Goal: Task Accomplishment & Management: Complete application form

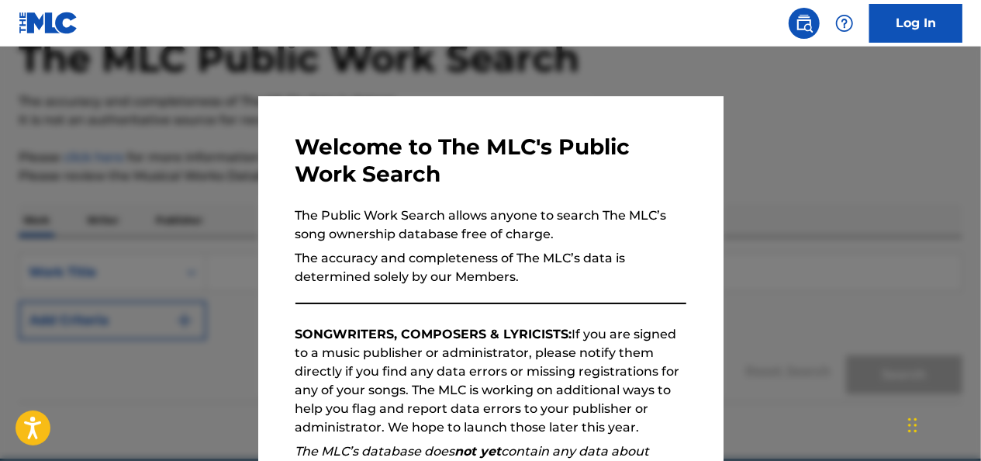
scroll to position [164, 0]
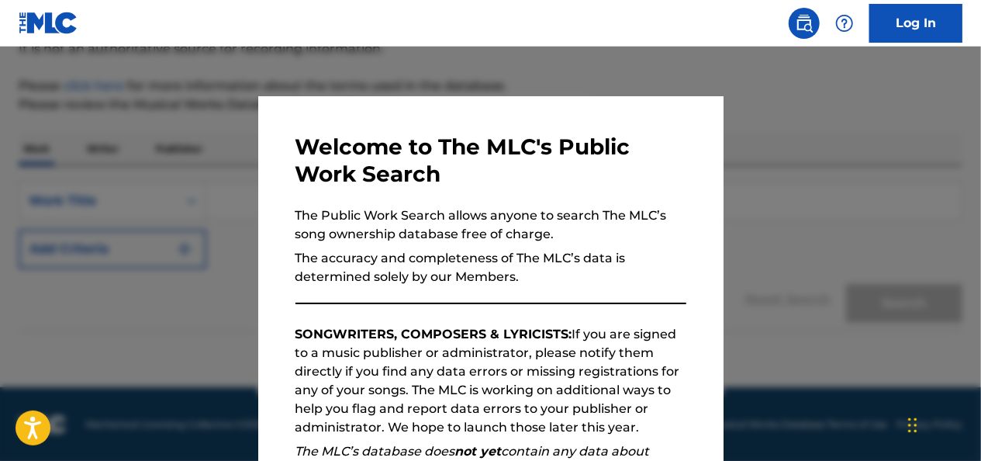
click at [681, 247] on div "Welcome to The MLC's Public Work Search The Public Work Search allows anyone to…" at bounding box center [490, 402] width 465 height 613
drag, startPoint x: 681, startPoint y: 247, endPoint x: 707, endPoint y: 320, distance: 77.5
click at [707, 320] on div "Welcome to The MLC's Public Work Search The Public Work Search allows anyone to…" at bounding box center [490, 402] width 465 height 613
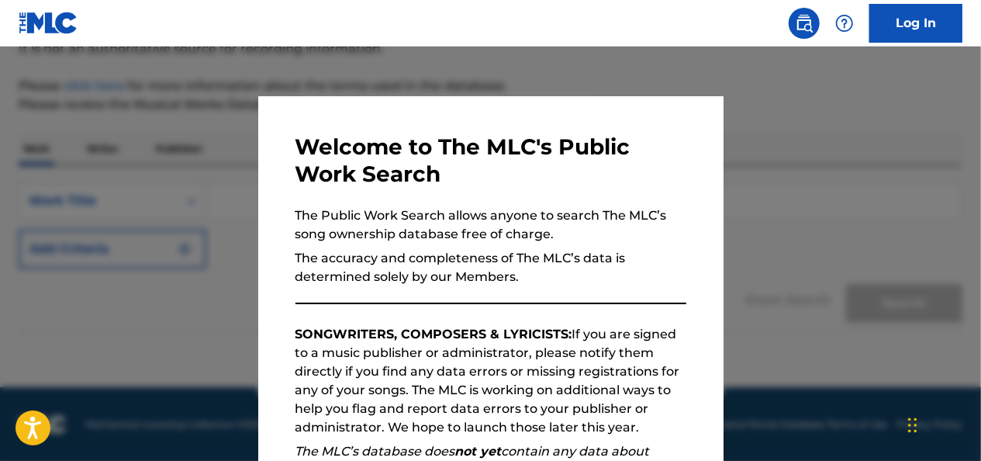
drag, startPoint x: 707, startPoint y: 320, endPoint x: 915, endPoint y: 93, distance: 308.0
click at [915, 93] on div at bounding box center [490, 277] width 981 height 461
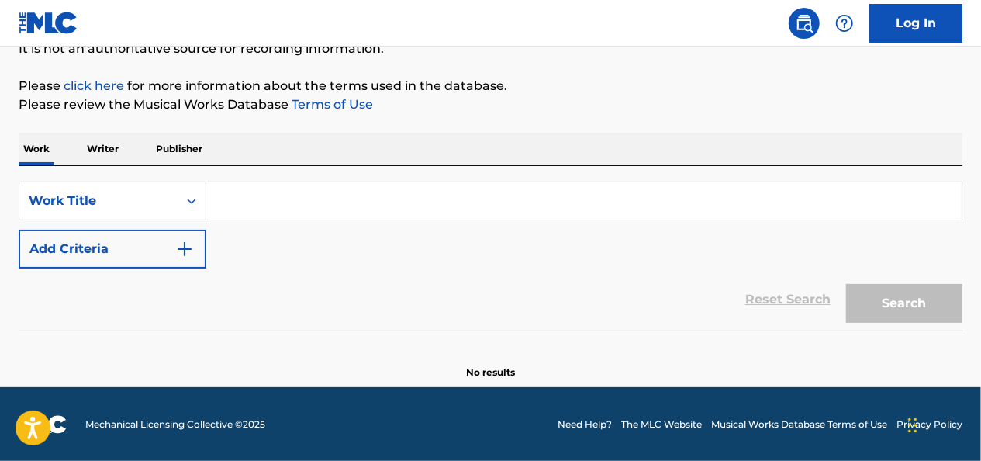
click at [938, 20] on link "Log In" at bounding box center [915, 23] width 93 height 39
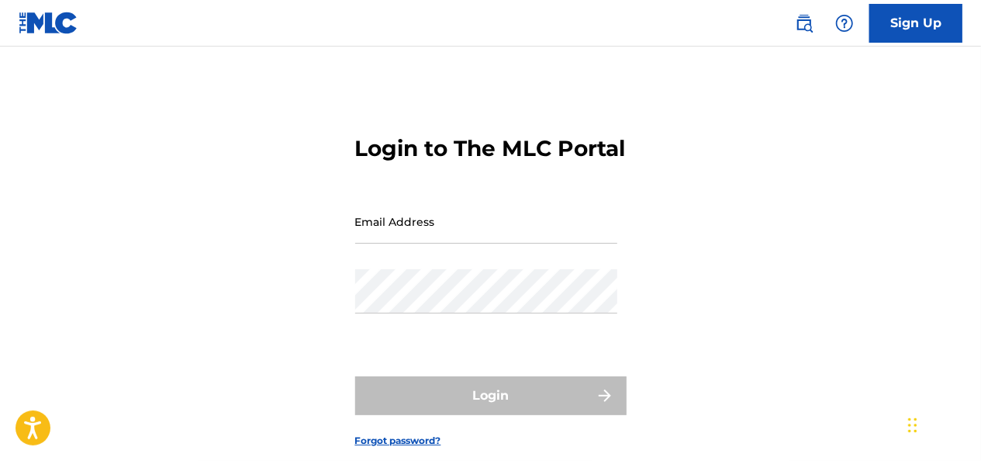
type input "[PERSON_NAME][DOMAIN_NAME][EMAIL_ADDRESS][PERSON_NAME][DOMAIN_NAME]"
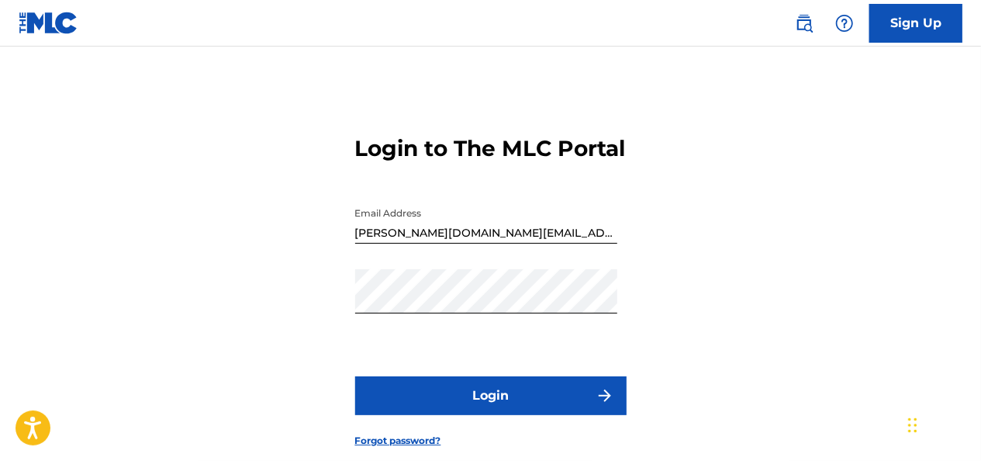
click at [900, 23] on link "Sign Up" at bounding box center [915, 23] width 93 height 39
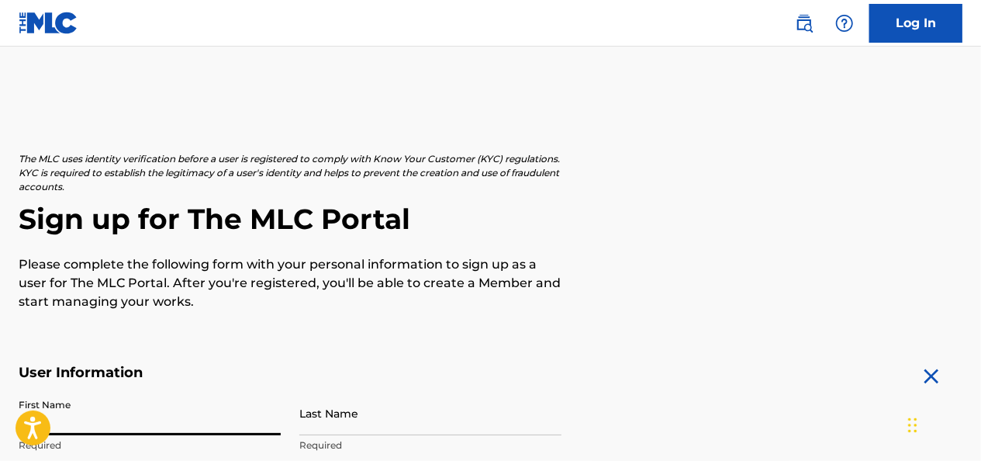
click at [172, 434] on input "First Name" at bounding box center [150, 413] width 262 height 44
type input "[PERSON_NAME]"
click at [343, 430] on input "Last Name" at bounding box center [430, 413] width 262 height 44
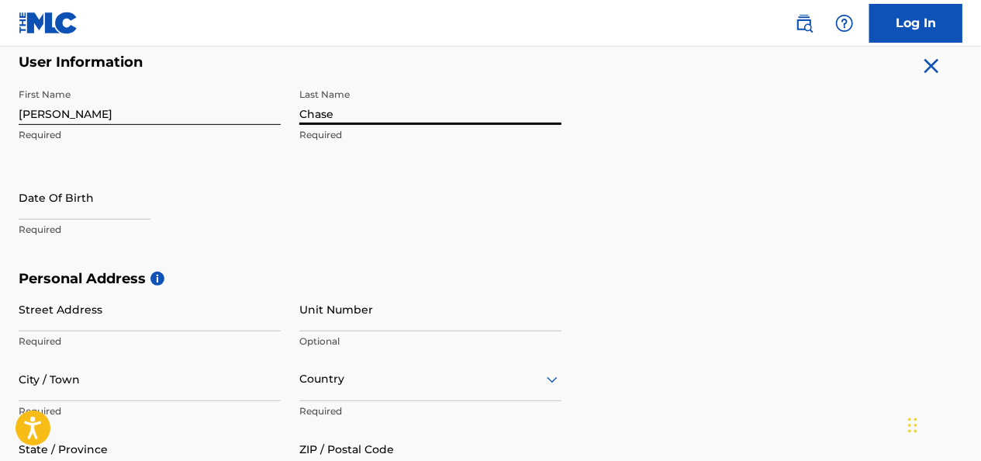
scroll to position [316, 0]
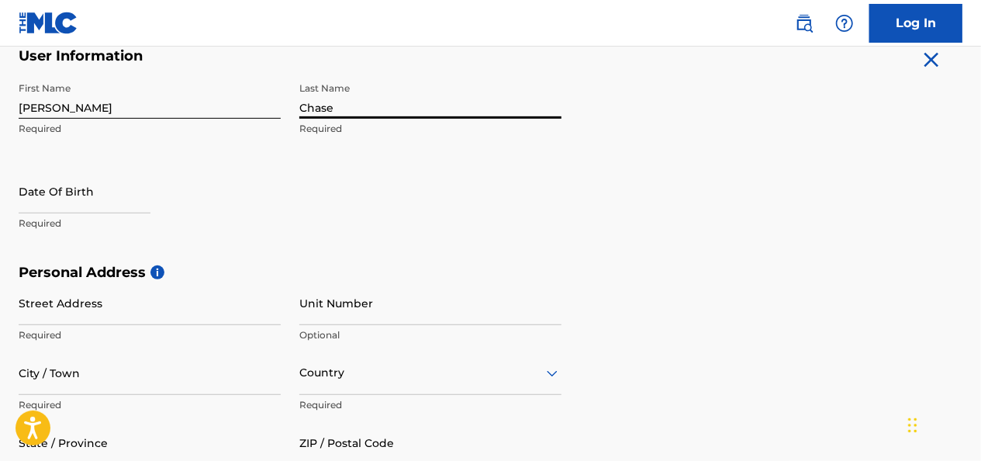
type input "Chase"
select select "7"
select select "2025"
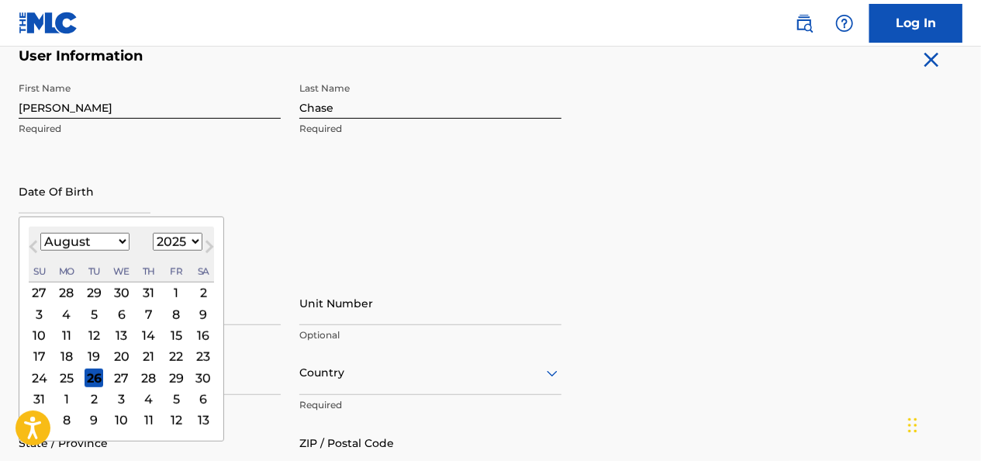
click at [92, 211] on input "text" at bounding box center [85, 191] width 132 height 44
click at [121, 240] on select "January February March April May June July August September October November De…" at bounding box center [84, 242] width 89 height 18
select select "5"
click at [40, 233] on select "January February March April May June July August September October November De…" at bounding box center [84, 242] width 89 height 18
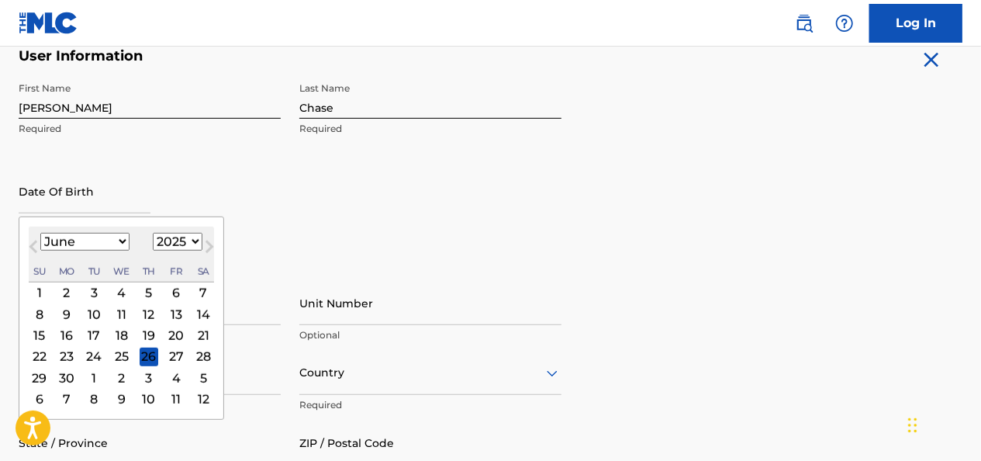
click at [65, 354] on div "23" at bounding box center [66, 356] width 19 height 19
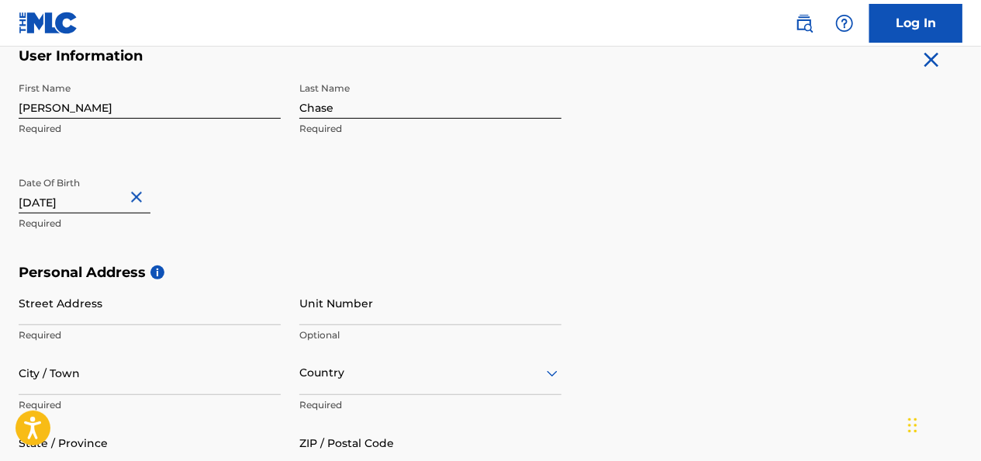
type input "[DATE]"
click at [44, 302] on input "Street Address" at bounding box center [150, 303] width 262 height 44
type input "[STREET_ADDRESS]"
type input "Trumbull"
type input "[GEOGRAPHIC_DATA]"
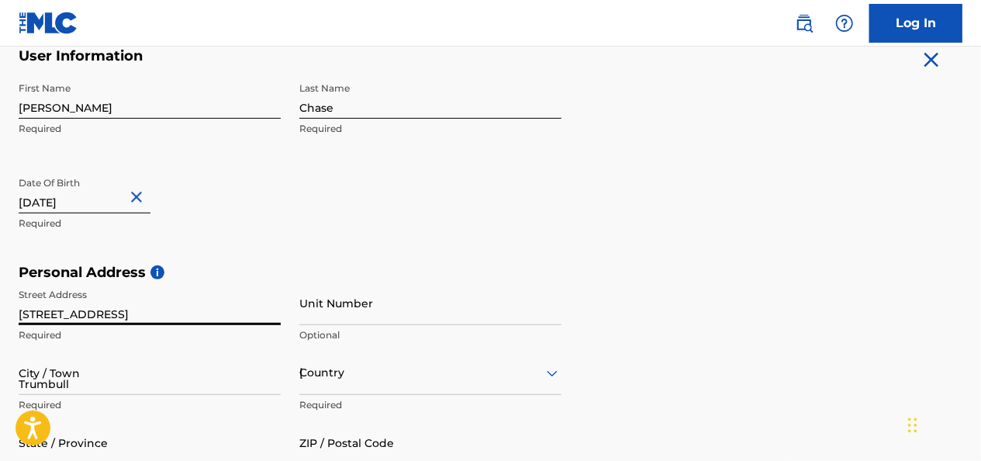
type input "06611"
type input "1"
type input "203"
type input "5268835"
type input "[EMAIL_ADDRESS][DOMAIN_NAME]"
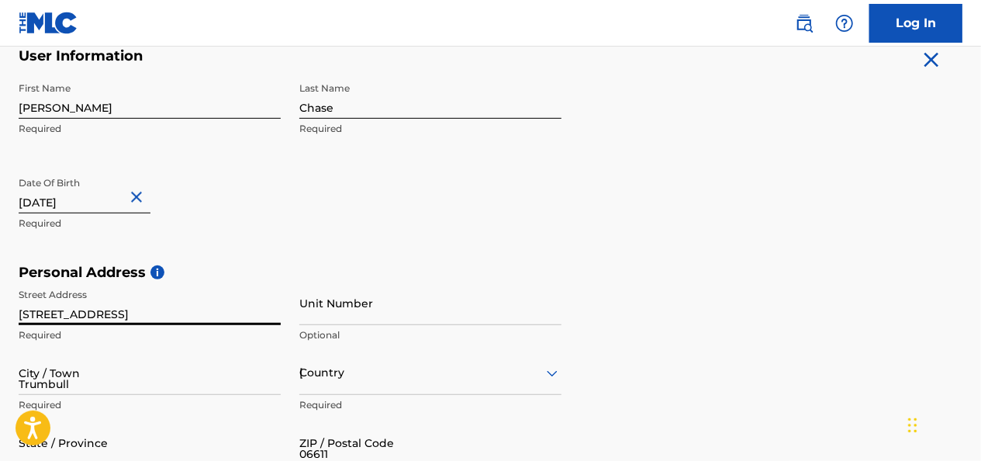
scroll to position [652, 0]
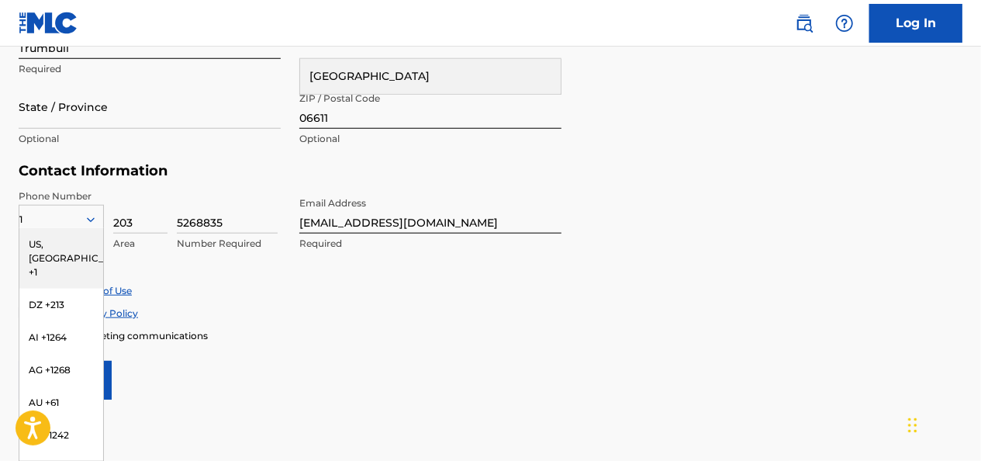
click at [450, 381] on form "User Information First Name [PERSON_NAME] Required Last Name [PERSON_NAME] Requ…" at bounding box center [491, 55] width 944 height 688
click at [608, 323] on div "Accept Terms of Use Accept Privacy Policy Enroll in marketing communications" at bounding box center [491, 313] width 944 height 58
click at [51, 239] on div "US, [GEOGRAPHIC_DATA] +1" at bounding box center [61, 258] width 84 height 60
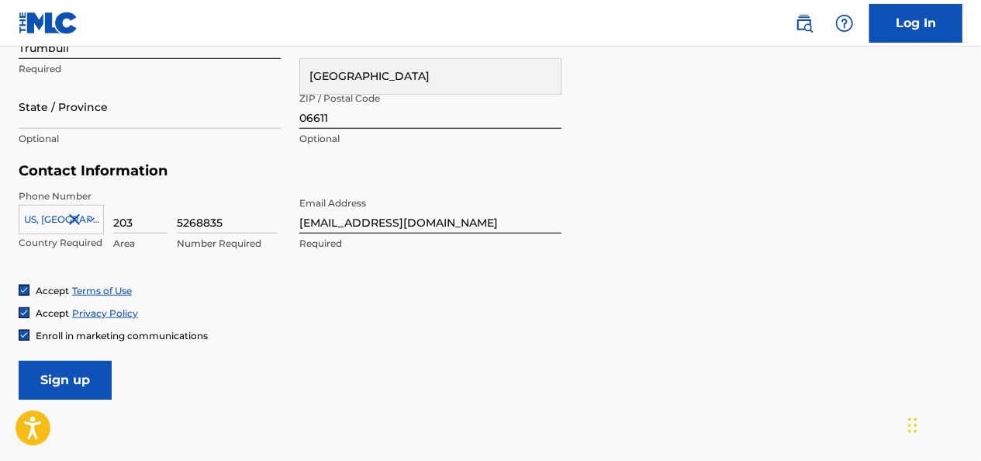
click at [364, 336] on div "Enroll in marketing communications" at bounding box center [491, 335] width 944 height 13
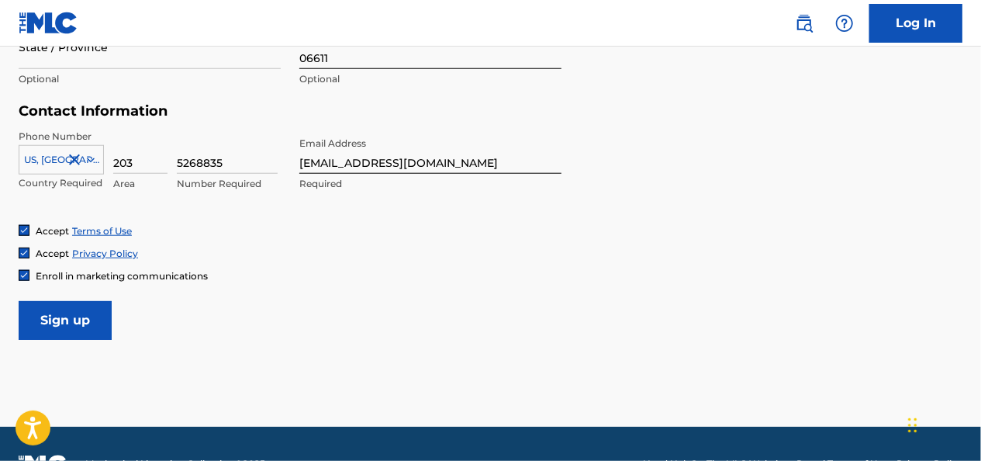
scroll to position [752, 0]
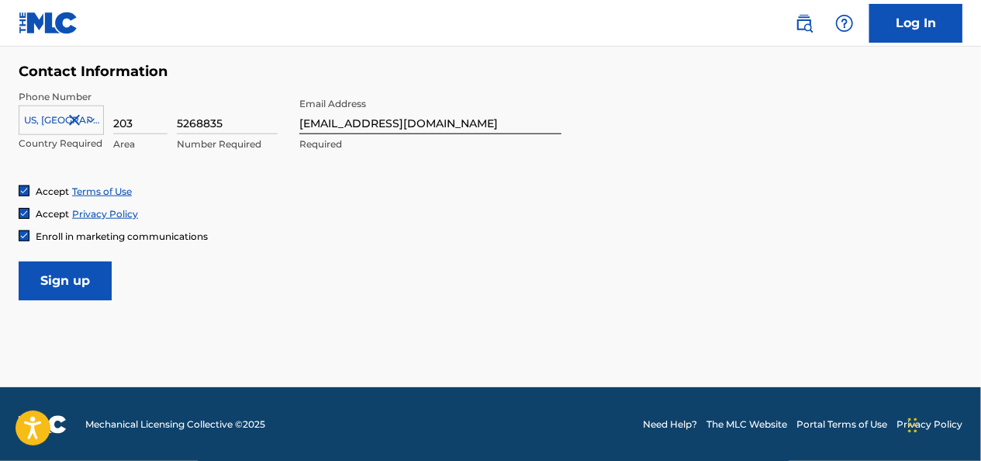
click at [80, 284] on input "Sign up" at bounding box center [65, 280] width 93 height 39
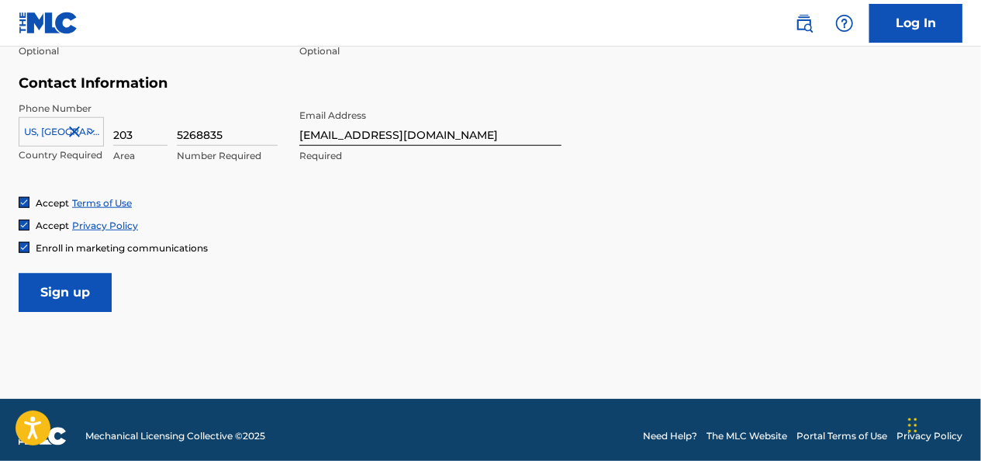
scroll to position [741, 0]
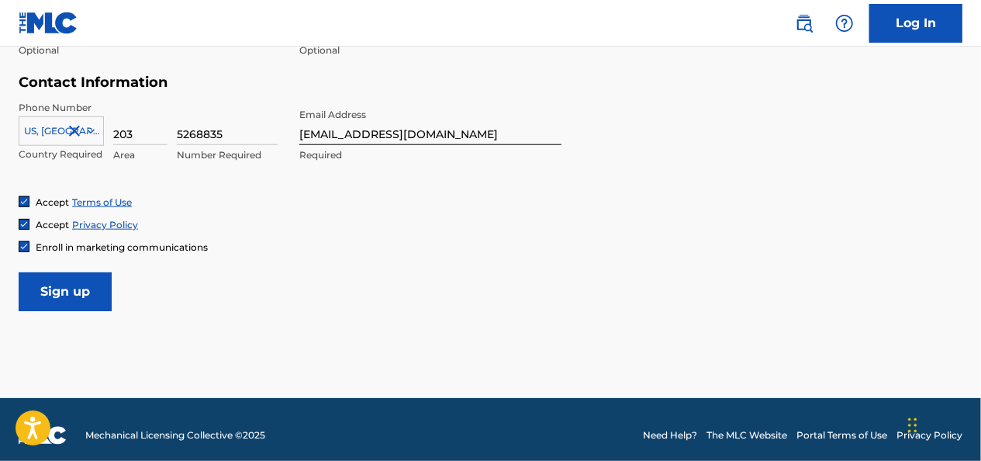
click at [94, 283] on input "Sign up" at bounding box center [65, 291] width 93 height 39
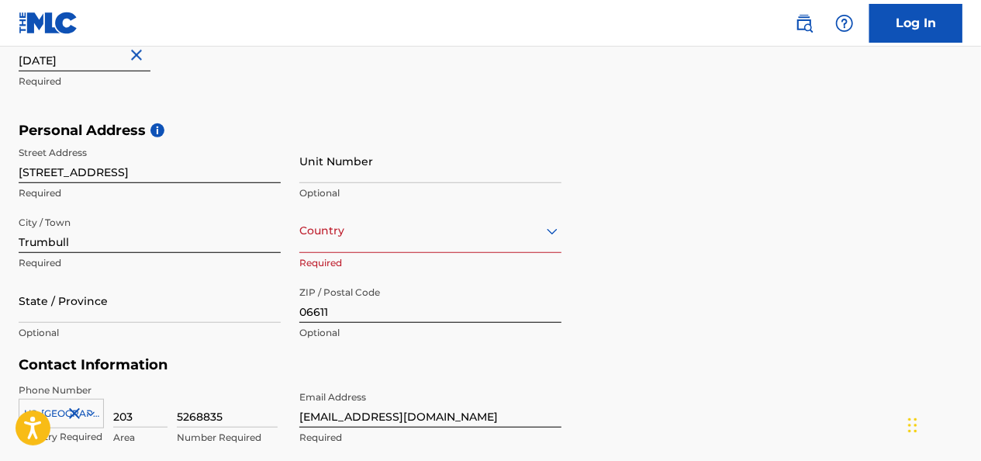
click at [979, 200] on div "The MLC uses identity verification before a user is registered to comply with K…" at bounding box center [490, 144] width 981 height 900
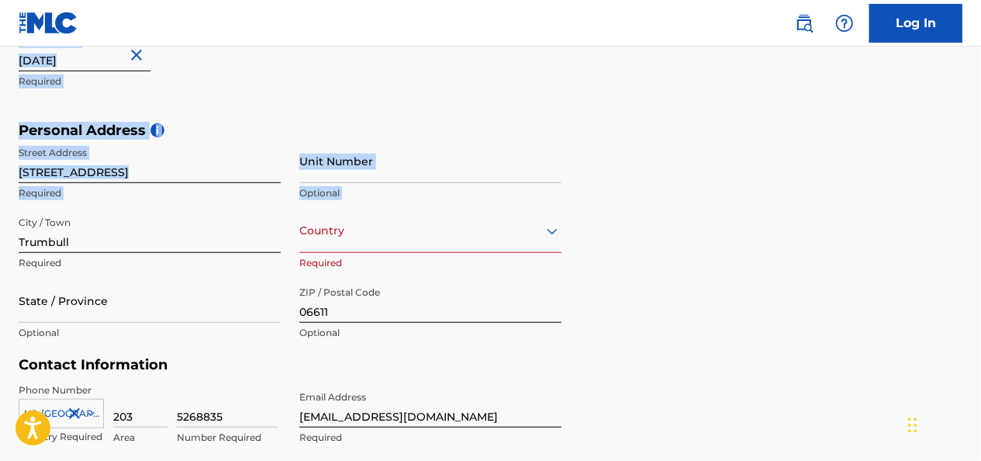
drag, startPoint x: 979, startPoint y: 200, endPoint x: 983, endPoint y: 88, distance: 111.7
click at [895, 163] on div "Personal Address i Street Address [STREET_ADDRESS] Required Unit Number Optiona…" at bounding box center [491, 239] width 944 height 235
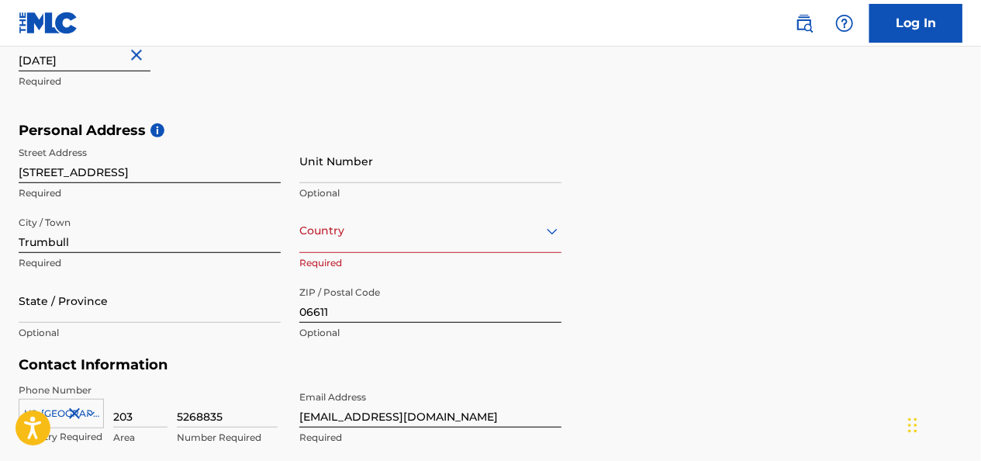
scroll to position [484, 0]
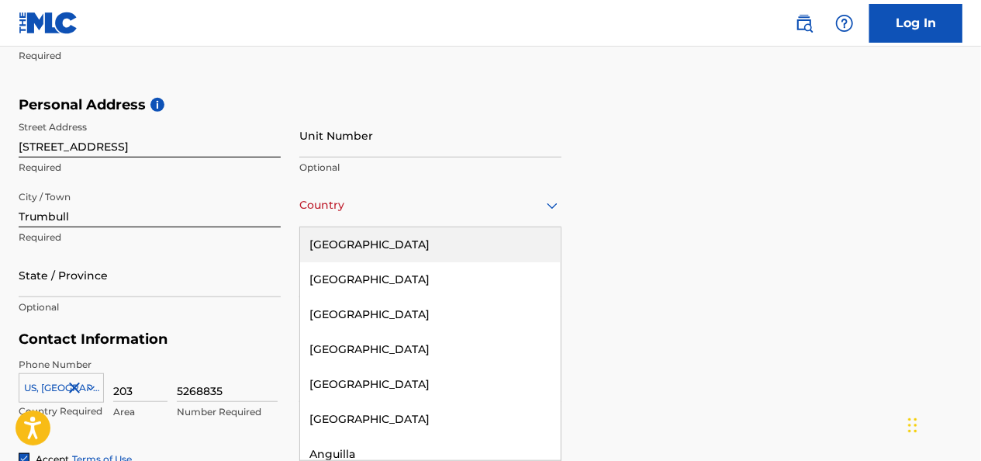
click at [383, 227] on div "223 results available. Use Up and Down to choose options, press Enter to select…" at bounding box center [430, 205] width 262 height 44
click at [390, 240] on div "[GEOGRAPHIC_DATA]" at bounding box center [430, 244] width 261 height 35
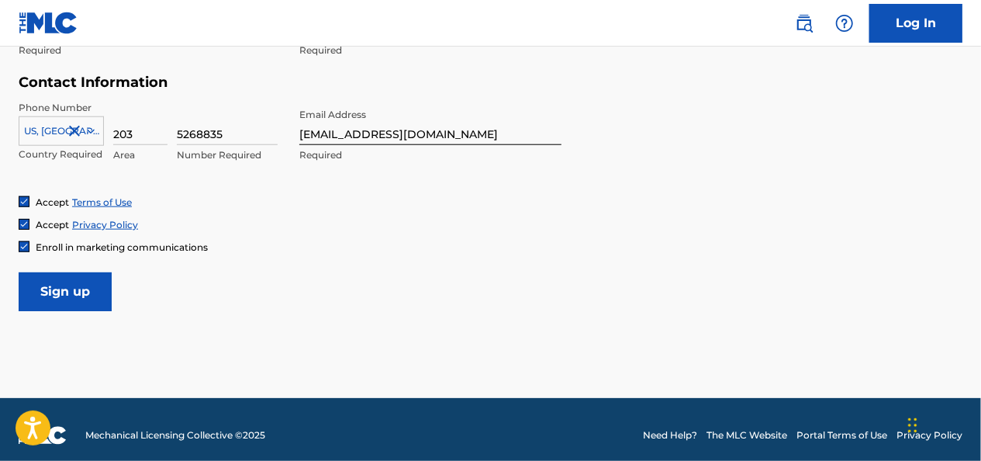
scroll to position [751, 0]
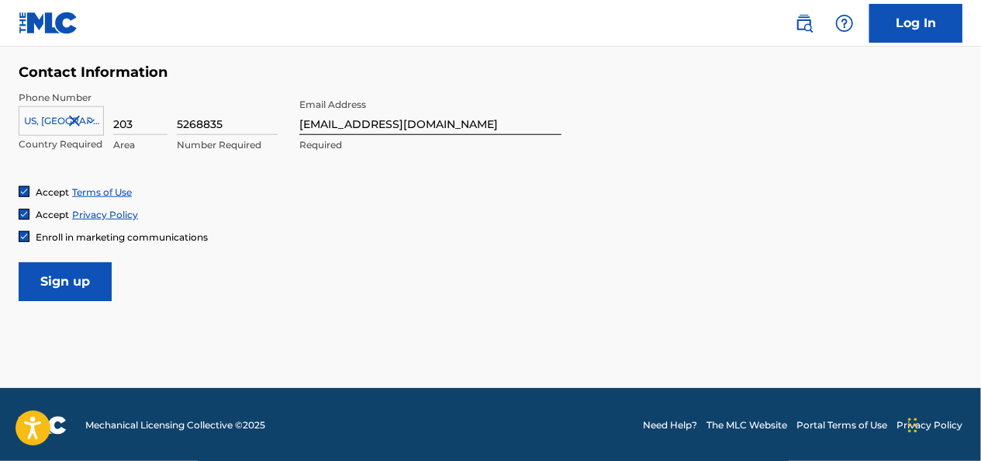
click at [84, 284] on input "Sign up" at bounding box center [65, 281] width 93 height 39
click at [55, 273] on input "Sign up" at bounding box center [65, 281] width 93 height 39
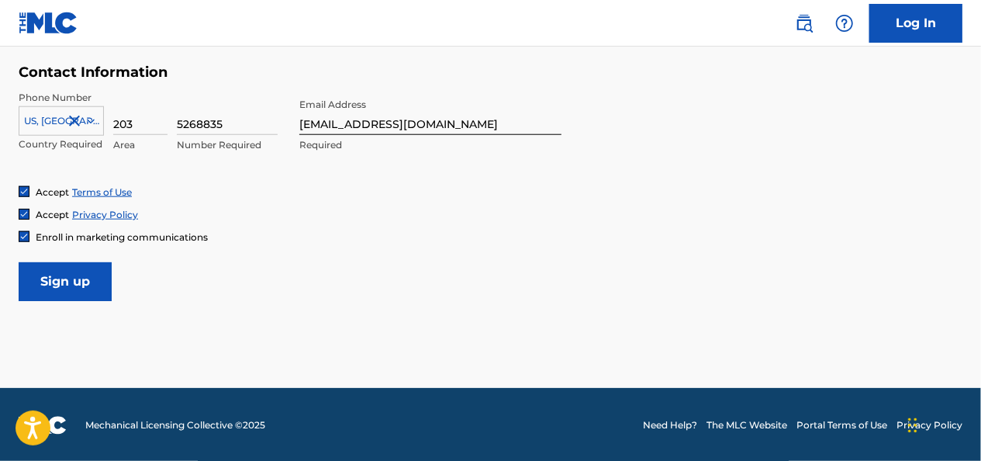
scroll to position [606, 0]
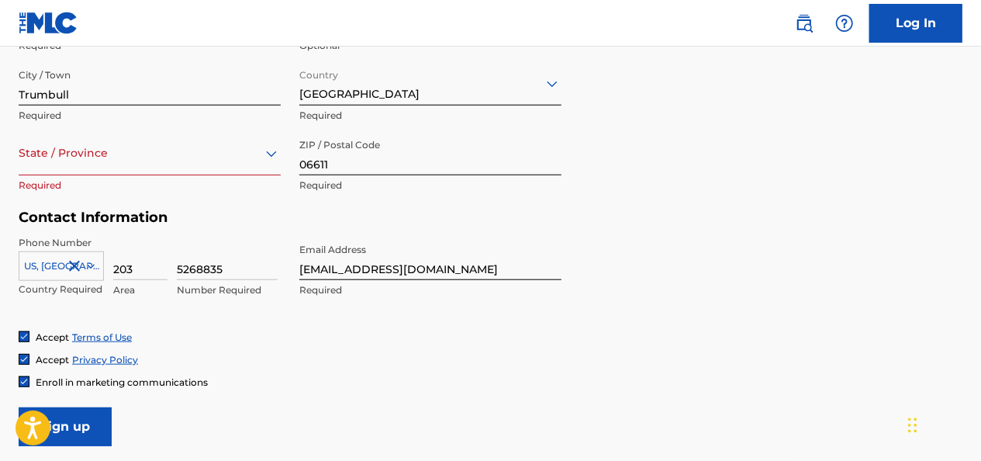
click at [276, 158] on icon at bounding box center [271, 153] width 19 height 19
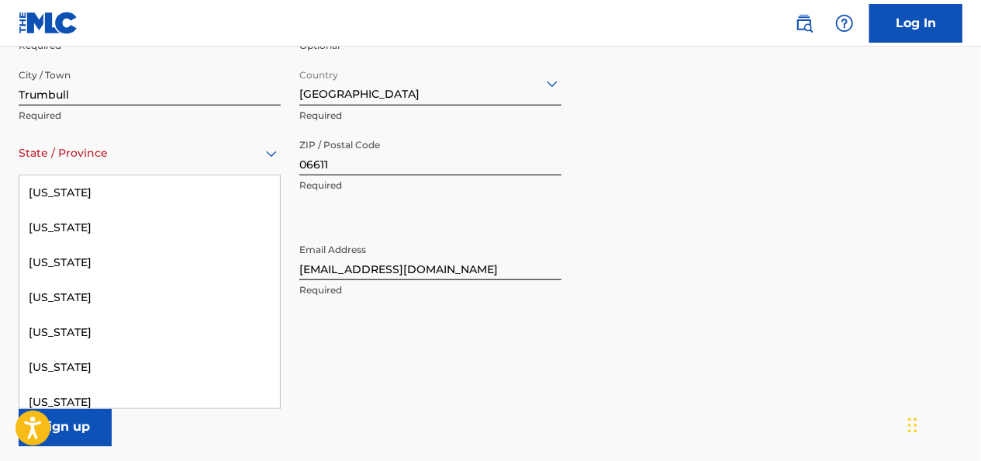
scroll to position [1087, 0]
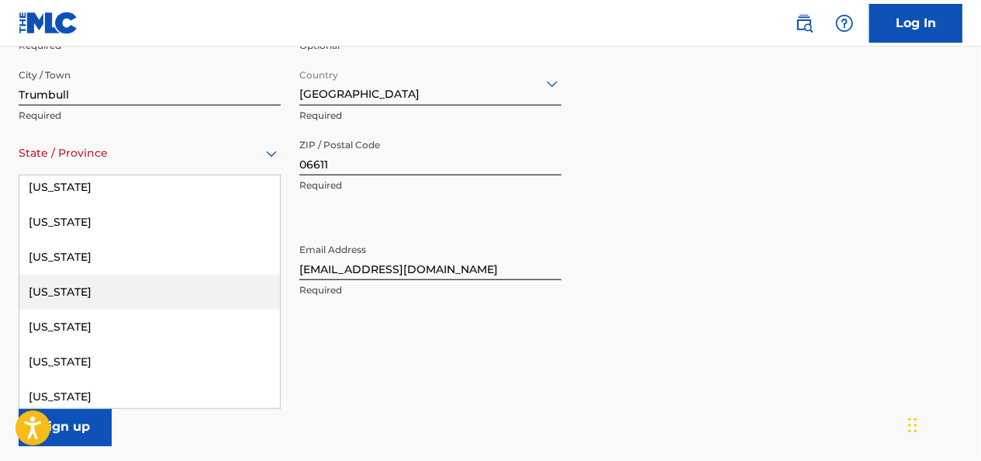
click at [134, 290] on div "[US_STATE]" at bounding box center [149, 292] width 261 height 35
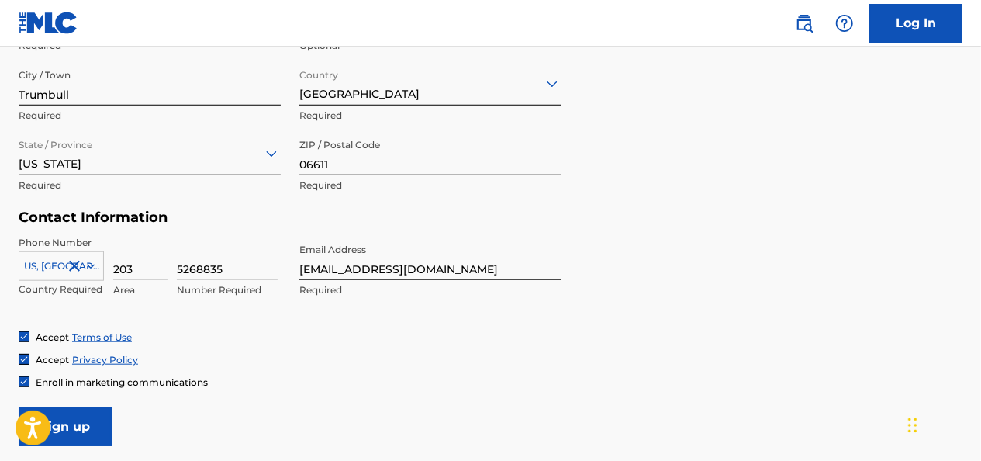
click at [84, 422] on input "Sign up" at bounding box center [65, 426] width 93 height 39
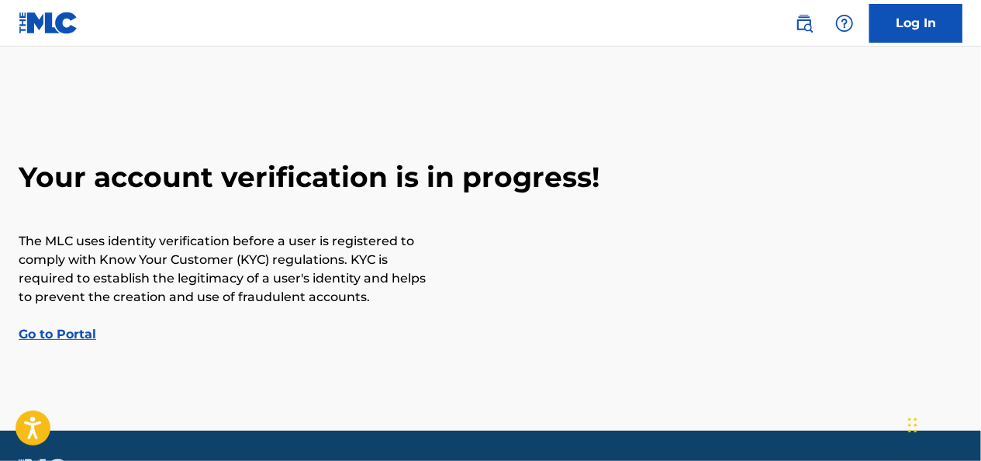
click at [82, 330] on link "Go to Portal" at bounding box center [58, 334] width 78 height 15
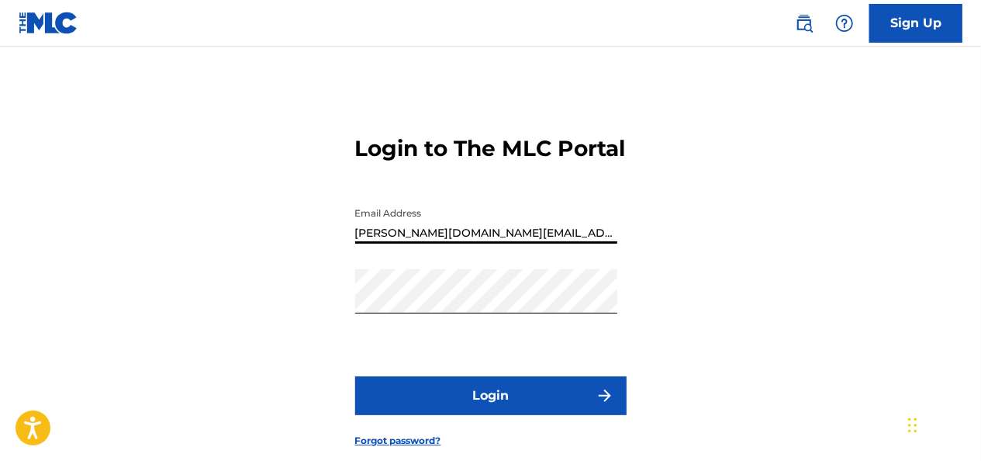
click at [524, 244] on input "[PERSON_NAME][DOMAIN_NAME][EMAIL_ADDRESS][PERSON_NAME][DOMAIN_NAME]" at bounding box center [486, 221] width 262 height 44
type input "[EMAIL_ADDRESS][DOMAIN_NAME]"
click at [489, 415] on button "Login" at bounding box center [490, 395] width 271 height 39
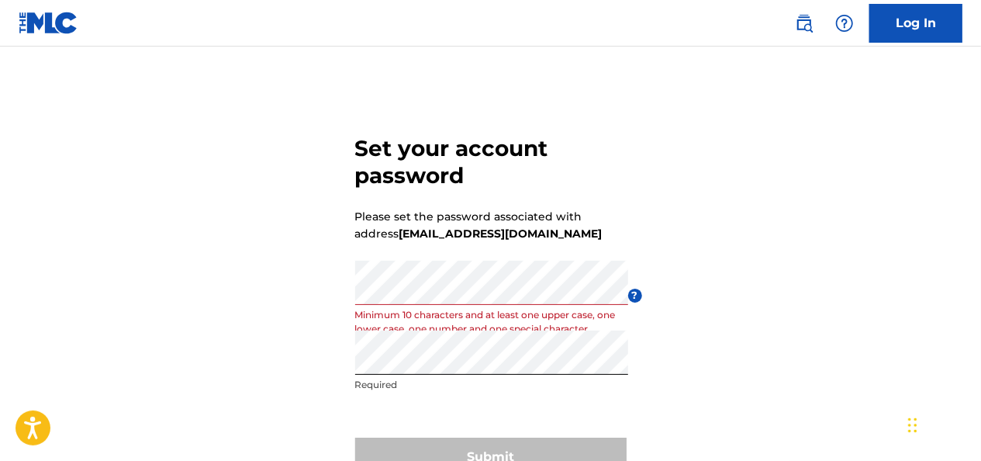
click at [575, 451] on div "Submit" at bounding box center [490, 456] width 271 height 39
click at [571, 453] on div "Submit" at bounding box center [490, 456] width 271 height 39
click at [547, 444] on div "Submit" at bounding box center [490, 456] width 271 height 39
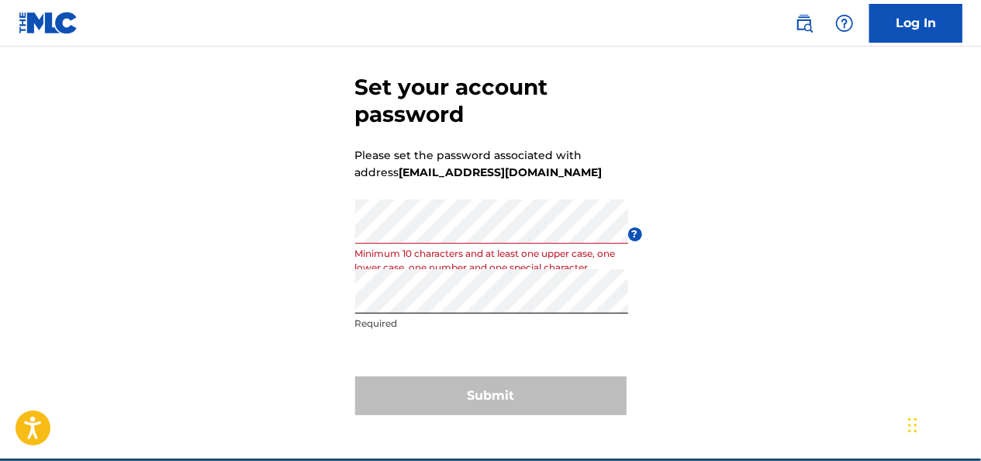
scroll to position [62, 0]
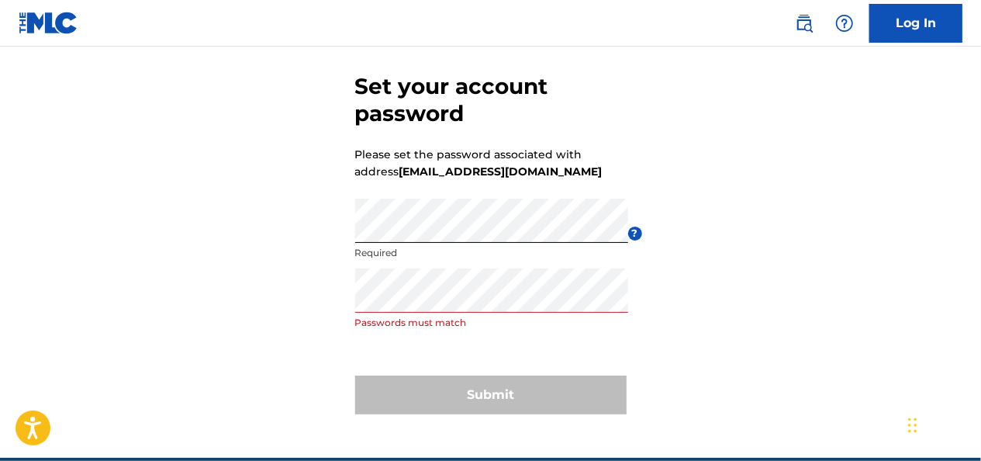
click at [740, 309] on div "Set your account password Please set the password associated with address const…" at bounding box center [490, 240] width 981 height 434
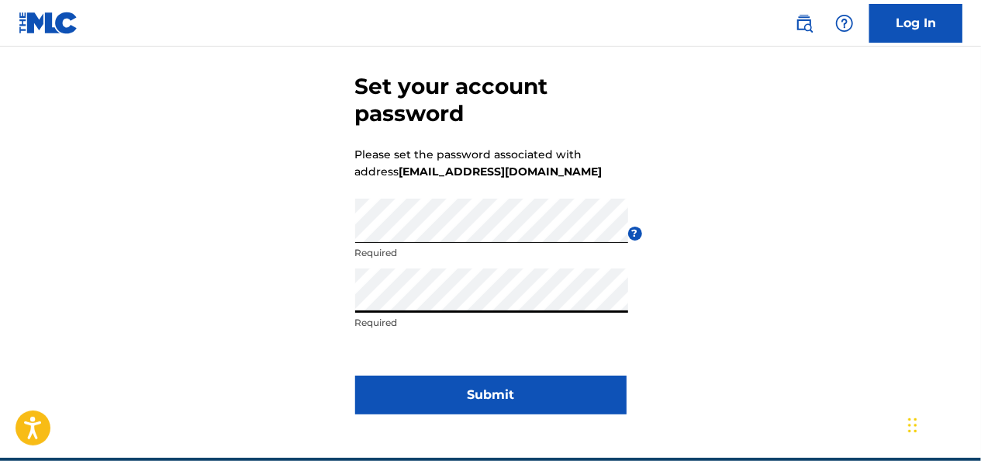
click at [720, 391] on div "Set your account password Please set the password associated with address const…" at bounding box center [490, 240] width 981 height 434
click at [368, 391] on form "Set your account password Please set the password associated with address const…" at bounding box center [490, 240] width 271 height 434
click at [368, 391] on button "Submit" at bounding box center [490, 394] width 271 height 39
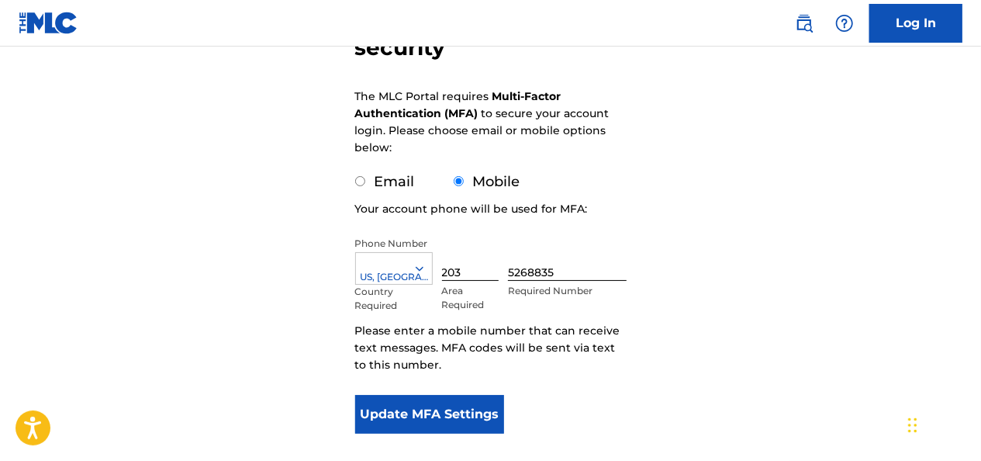
scroll to position [198, 0]
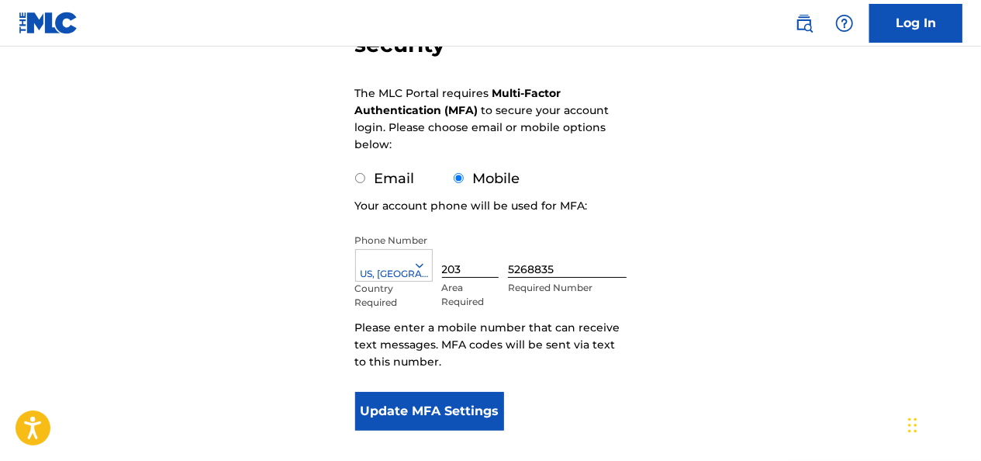
click at [482, 420] on button "Update MFA Settings" at bounding box center [430, 411] width 150 height 39
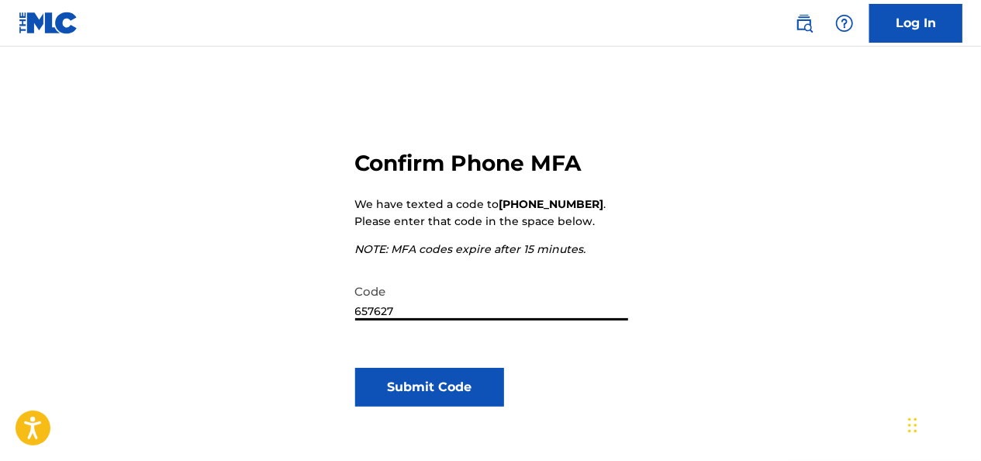
scroll to position [130, 0]
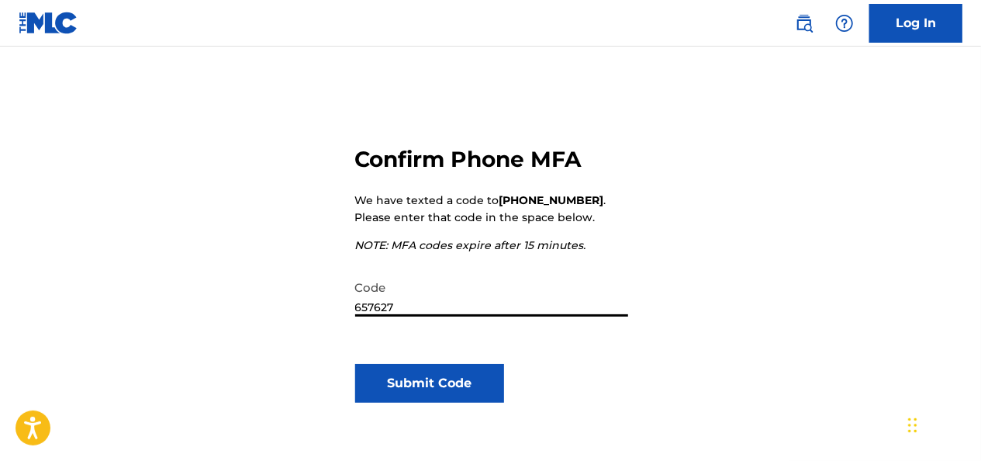
type input "657627"
click at [451, 382] on button "Submit Code" at bounding box center [430, 383] width 150 height 39
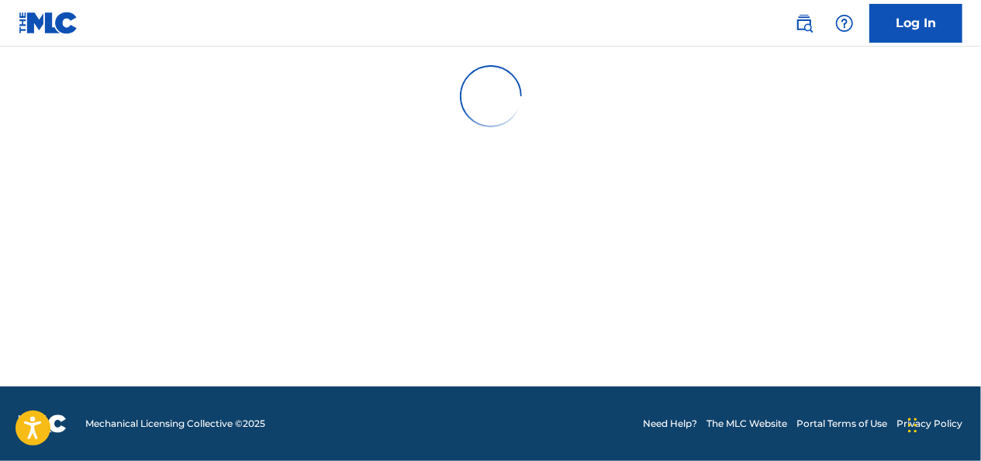
scroll to position [0, 0]
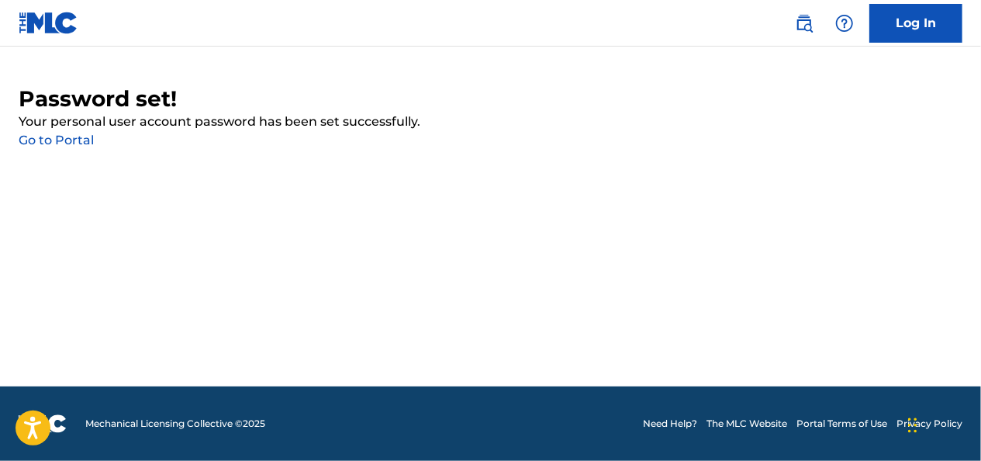
click at [82, 142] on link "Go to Portal" at bounding box center [56, 140] width 75 height 15
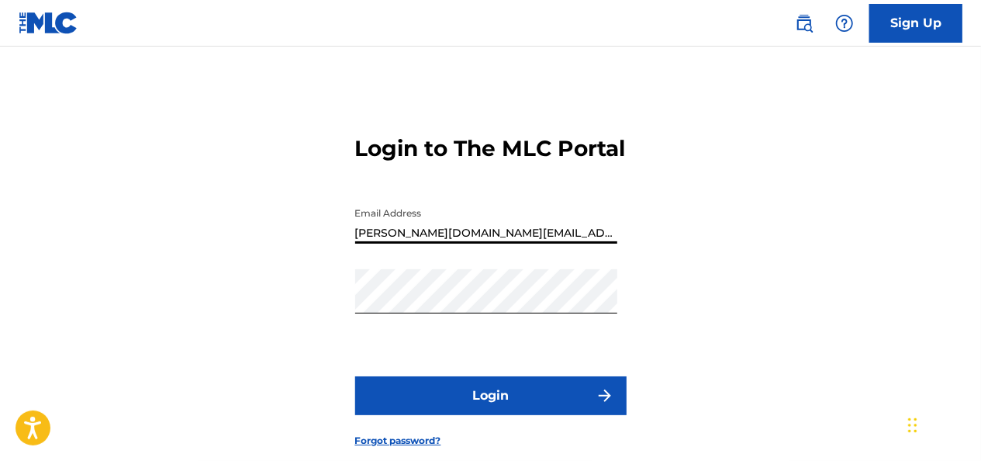
click at [526, 244] on input "[PERSON_NAME][DOMAIN_NAME][EMAIL_ADDRESS][PERSON_NAME][DOMAIN_NAME]" at bounding box center [486, 221] width 262 height 44
click at [577, 244] on input "[PERSON_NAME]" at bounding box center [486, 221] width 262 height 44
click at [538, 244] on input "[PERSON_NAME]" at bounding box center [486, 221] width 262 height 44
click at [355, 376] on button "Login" at bounding box center [490, 395] width 271 height 39
type input "[EMAIL_ADDRESS][DOMAIN_NAME]"
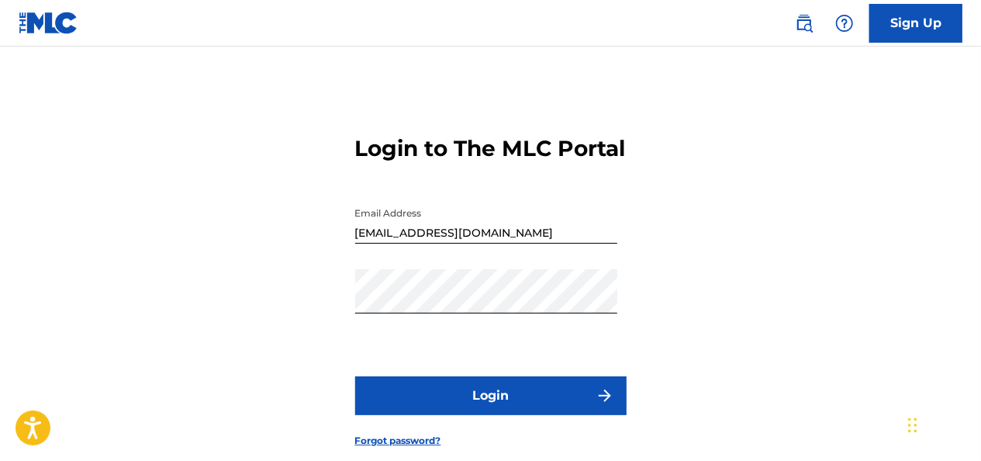
click at [742, 338] on div "Login to The MLC Portal Email Address constancelchase@gmail.com Password Login …" at bounding box center [490, 278] width 981 height 387
click at [579, 415] on button "Login" at bounding box center [490, 395] width 271 height 39
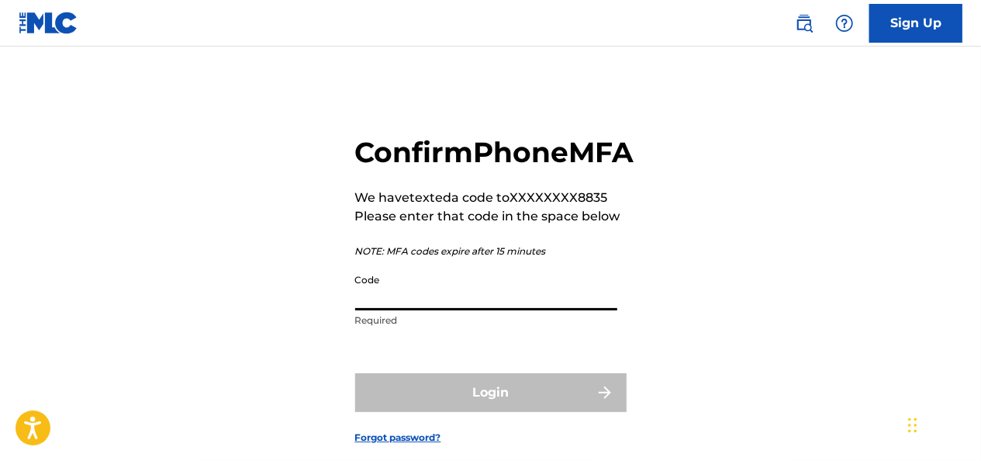
click at [416, 310] on input "Code" at bounding box center [486, 288] width 262 height 44
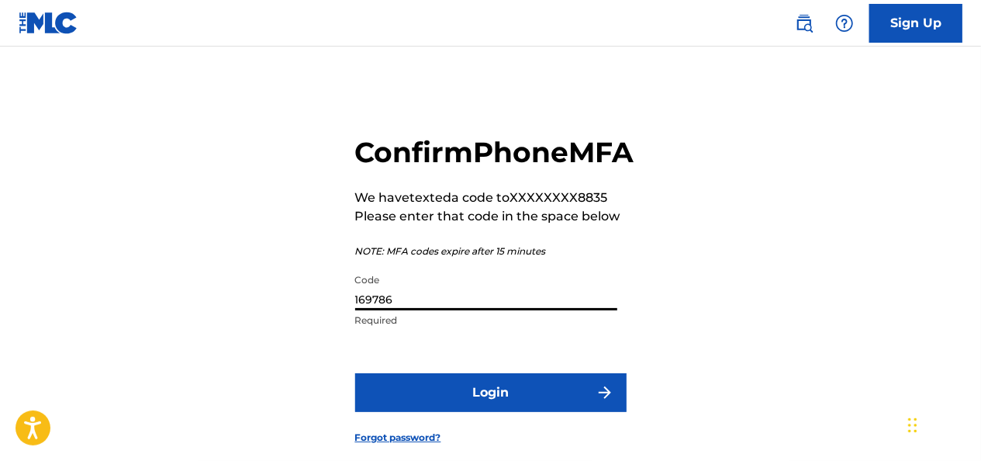
type input "169786"
click at [423, 409] on button "Login" at bounding box center [490, 392] width 271 height 39
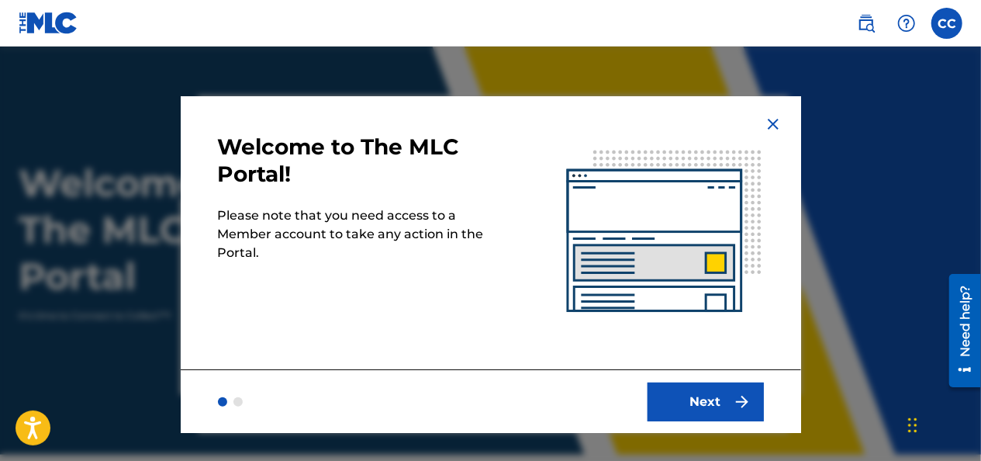
click at [696, 397] on button "Next" at bounding box center [706, 401] width 116 height 39
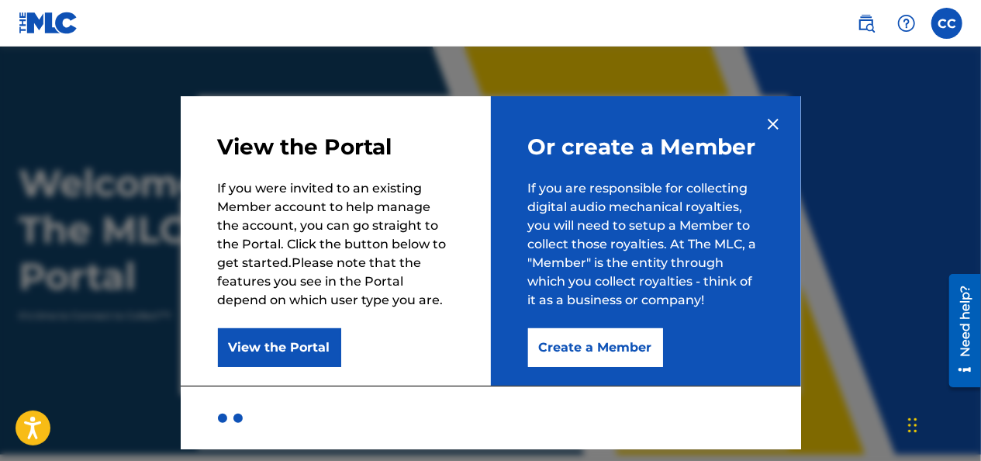
click at [276, 346] on button "View the Portal" at bounding box center [279, 347] width 123 height 39
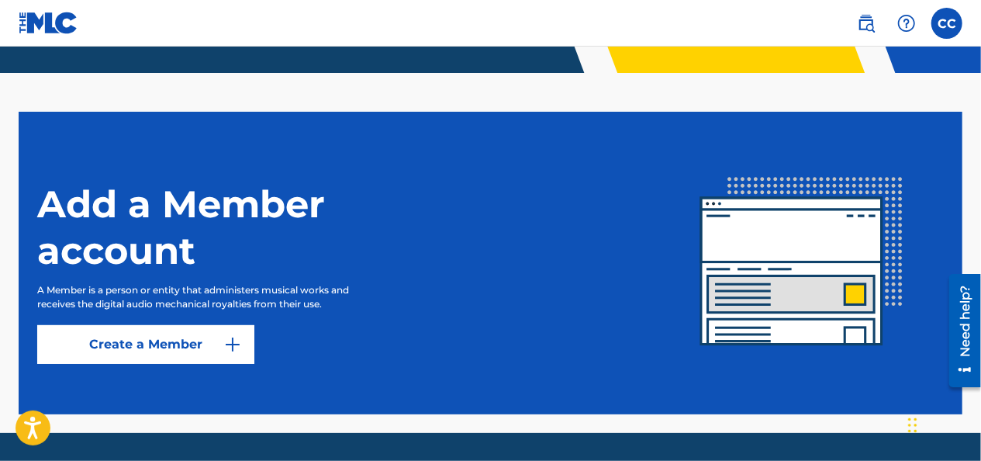
scroll to position [428, 0]
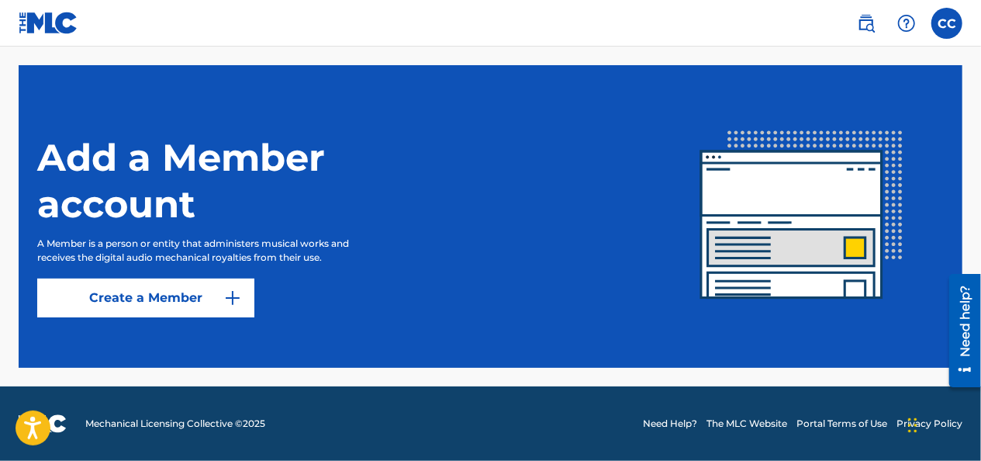
click at [233, 297] on img at bounding box center [232, 298] width 19 height 19
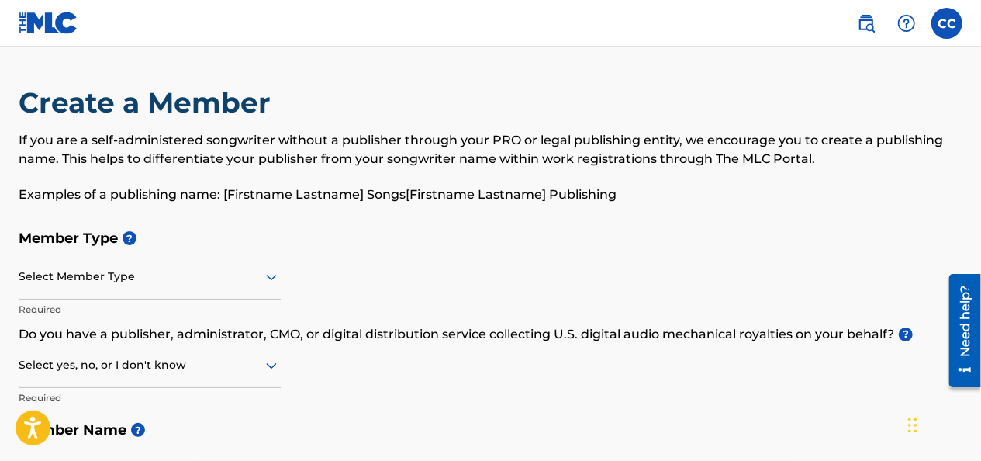
scroll to position [13, 0]
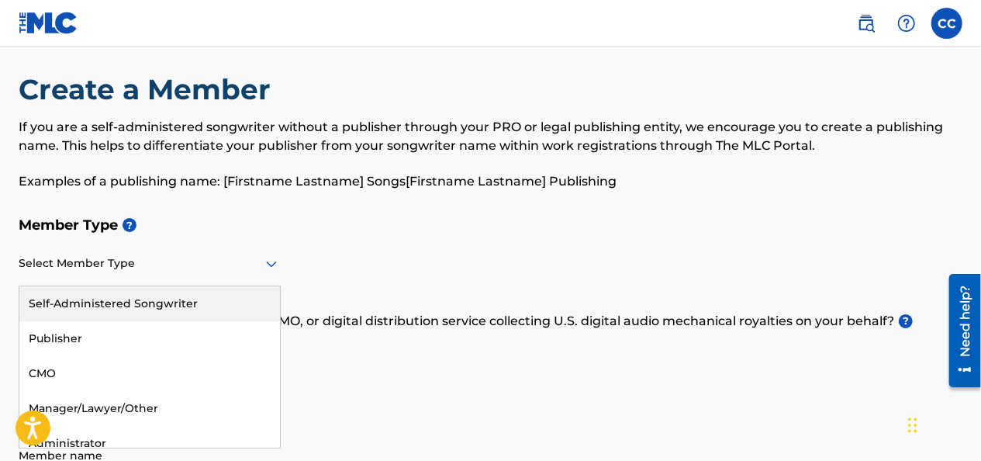
click at [272, 271] on icon at bounding box center [271, 263] width 19 height 19
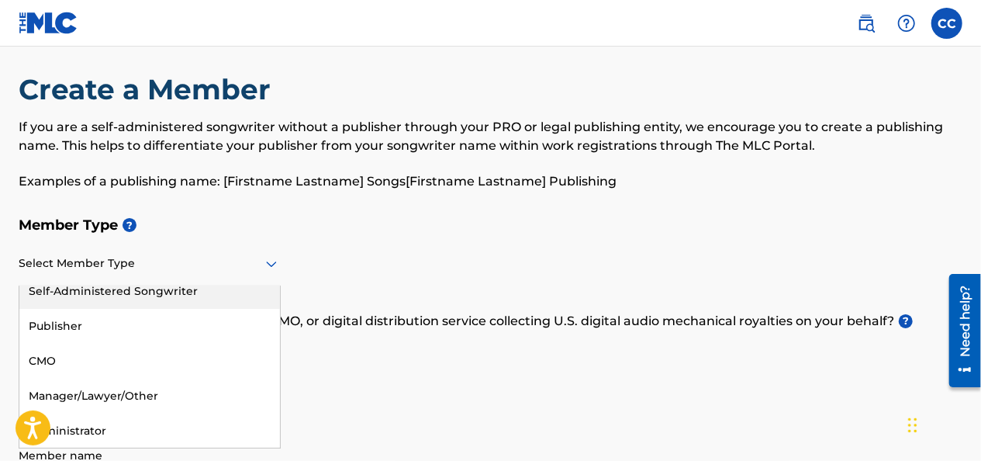
scroll to position [0, 0]
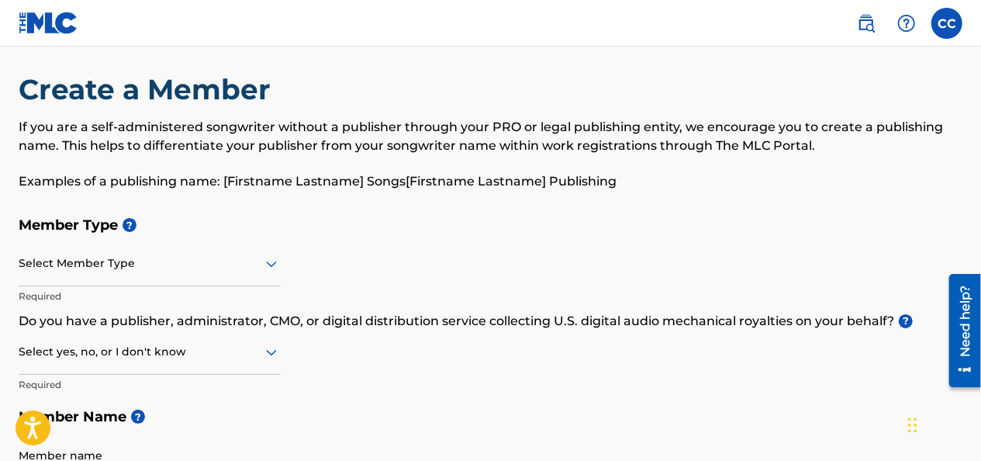
click at [361, 251] on div "Member Type ? Select Member Type Required Do you have a publisher, administrato…" at bounding box center [491, 356] width 944 height 294
click at [403, 363] on div "Member Type ? Select Member Type Required Do you have a publisher, administrato…" at bounding box center [491, 356] width 944 height 294
click at [480, 441] on div "Member Type ? Select Member Type Required Do you have a publisher, administrato…" at bounding box center [491, 356] width 944 height 294
